Goal: Transaction & Acquisition: Purchase product/service

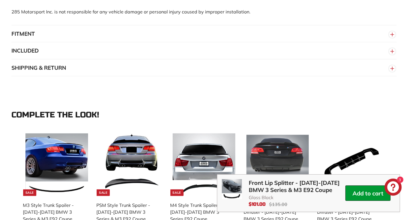
scroll to position [457, 0]
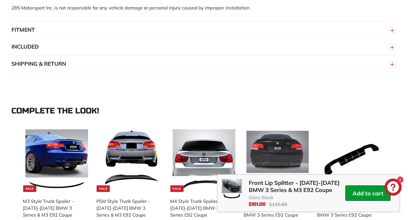
click at [391, 33] on circle "button" at bounding box center [392, 30] width 6 height 6
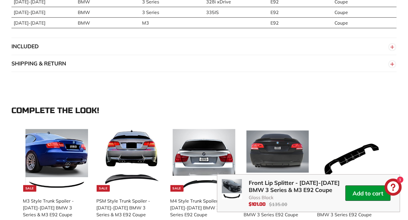
scroll to position [560, 0]
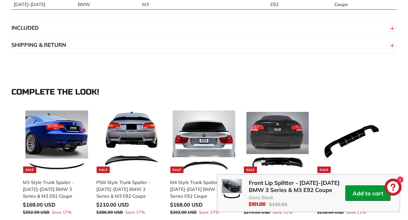
click at [394, 28] on circle "button" at bounding box center [392, 28] width 6 height 6
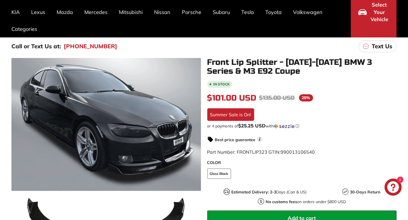
scroll to position [41, 0]
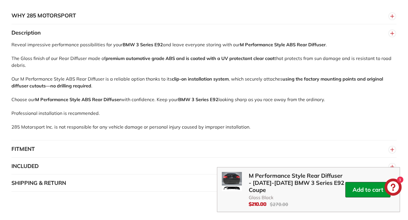
scroll to position [373, 0]
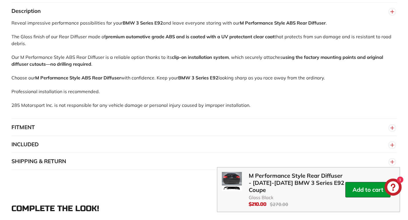
click at [392, 131] on circle "button" at bounding box center [392, 128] width 6 height 6
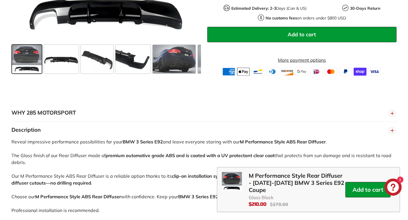
scroll to position [0, 0]
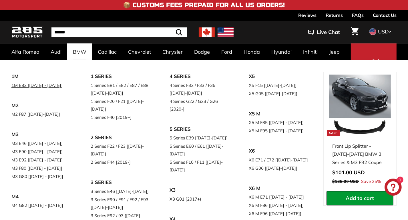
click at [67, 83] on link "1M E82 [[DATE] - [DATE]]" at bounding box center [42, 85] width 63 height 8
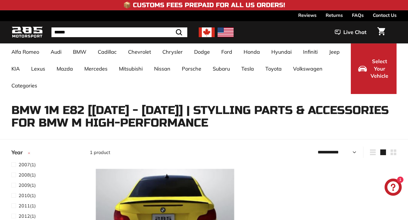
select select "**********"
